Goal: Find specific page/section: Find specific page/section

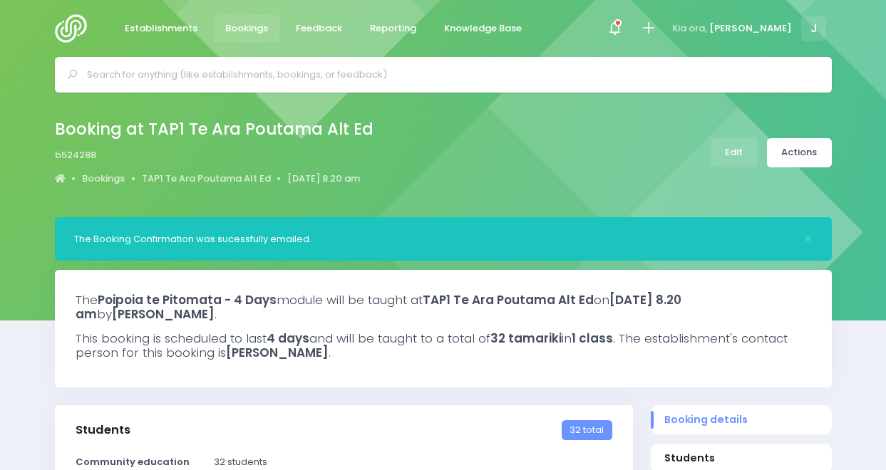
select select "5"
click at [77, 26] on img at bounding box center [75, 28] width 41 height 29
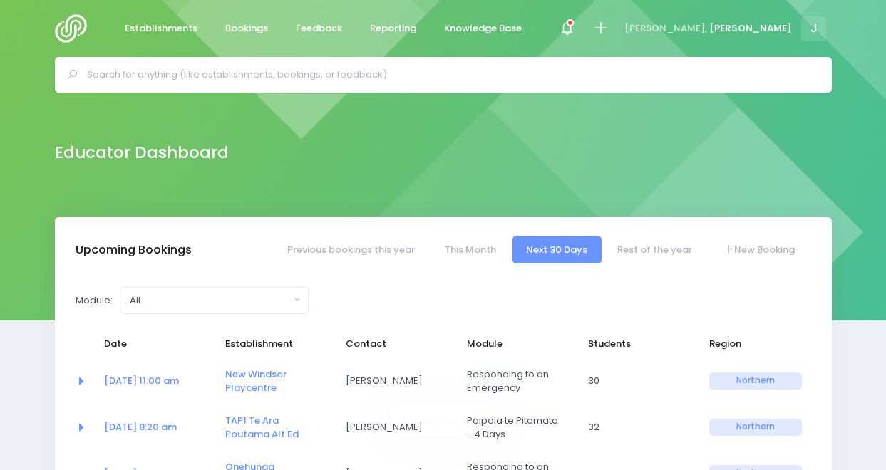
select select "5"
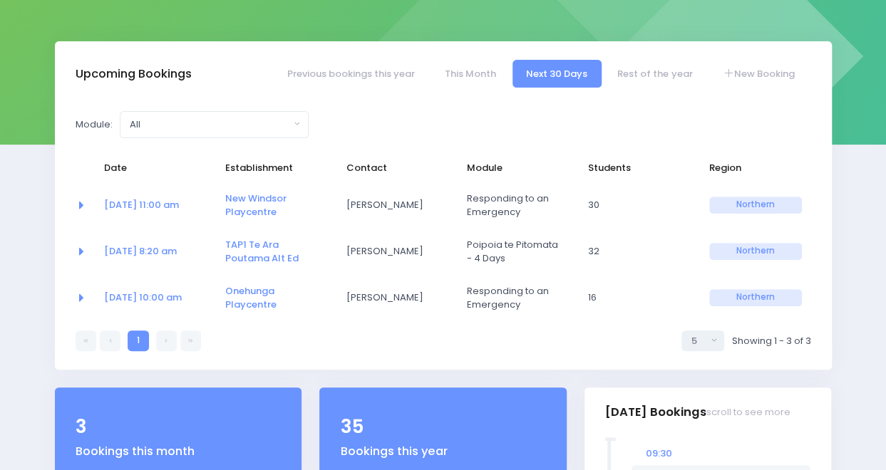
scroll to position [177, 0]
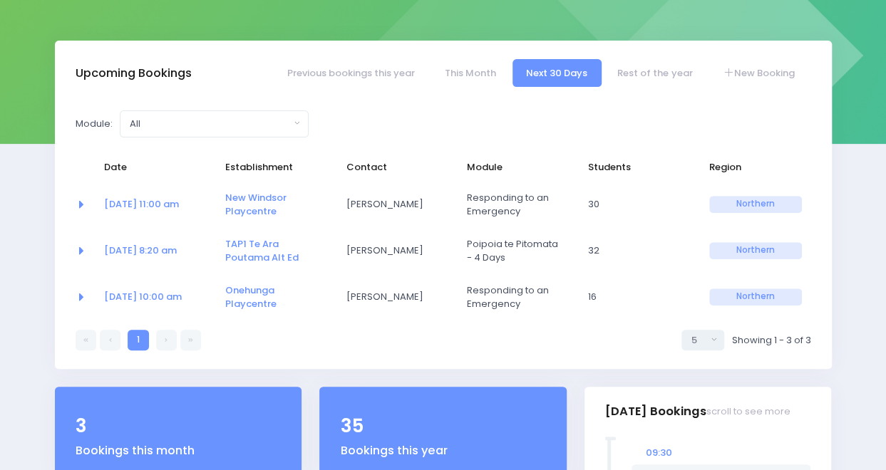
click at [174, 344] on link at bounding box center [166, 340] width 21 height 21
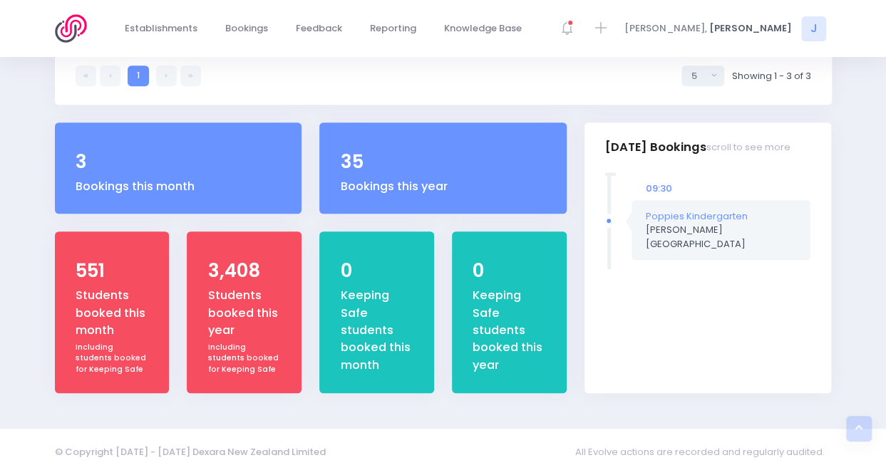
scroll to position [446, 0]
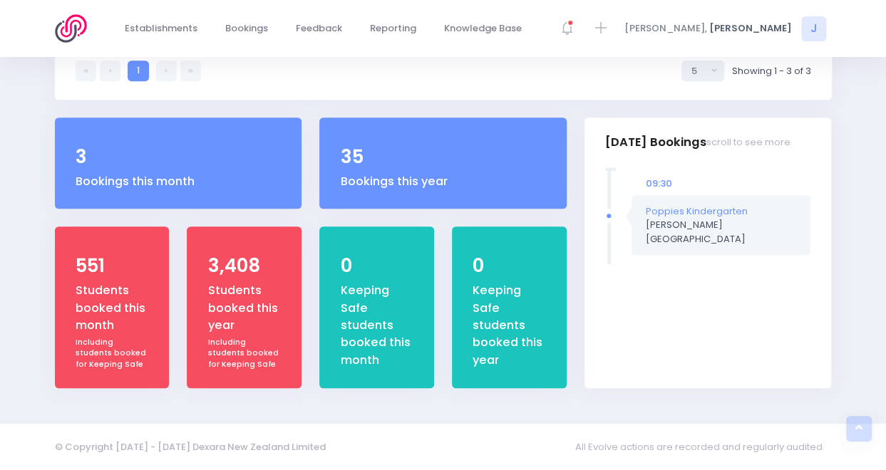
click at [205, 254] on div "3,408 Students booked this year Including students booked for Keeping Safe" at bounding box center [244, 308] width 115 height 162
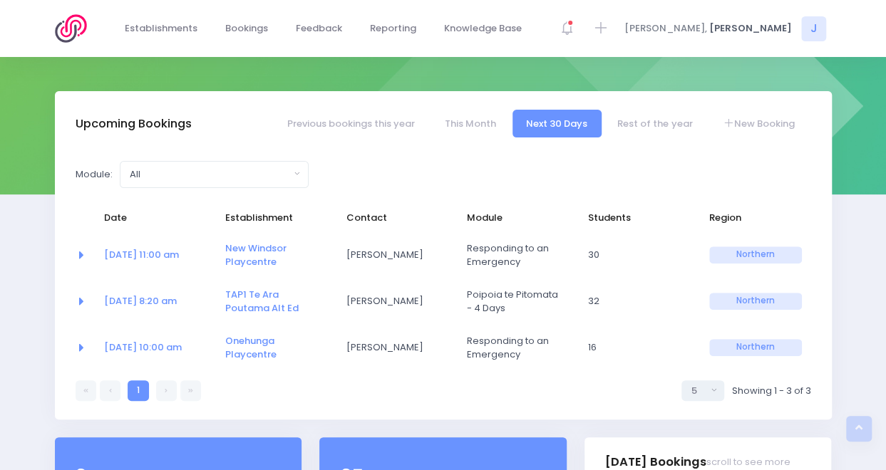
scroll to position [0, 0]
